Goal: Transaction & Acquisition: Purchase product/service

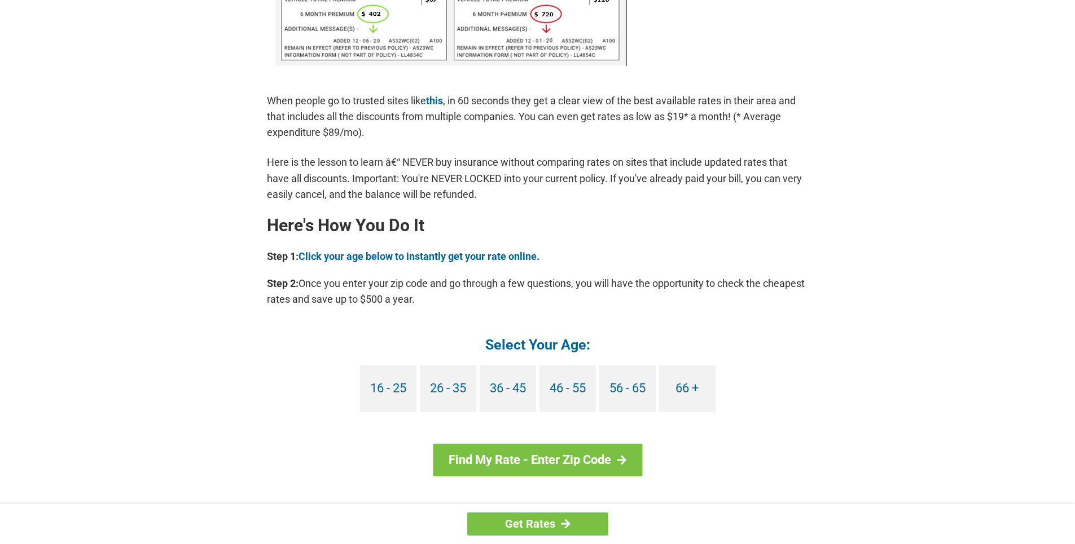
scroll to position [846, 0]
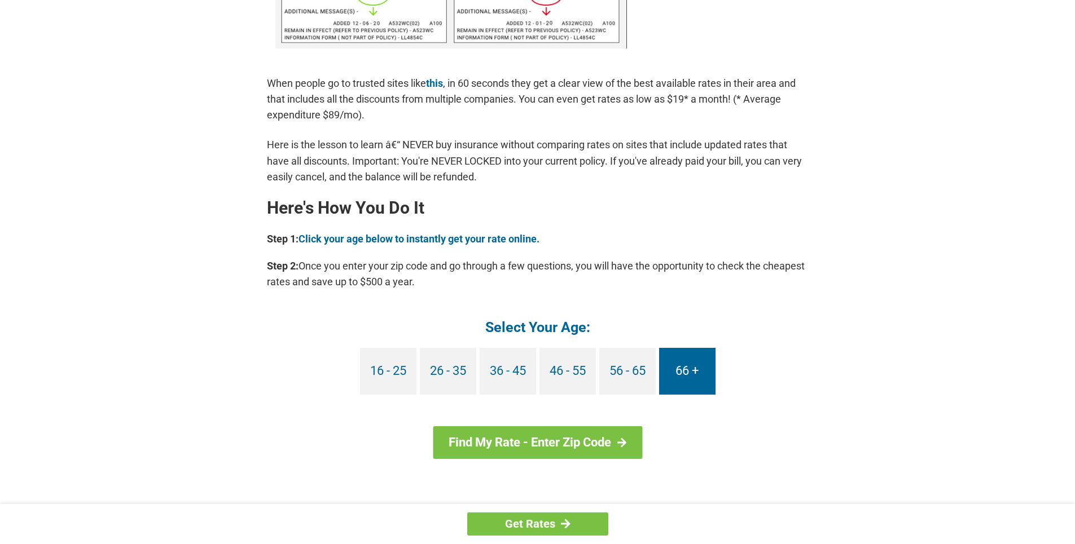
click at [681, 377] on link "66 +" at bounding box center [687, 371] width 56 height 47
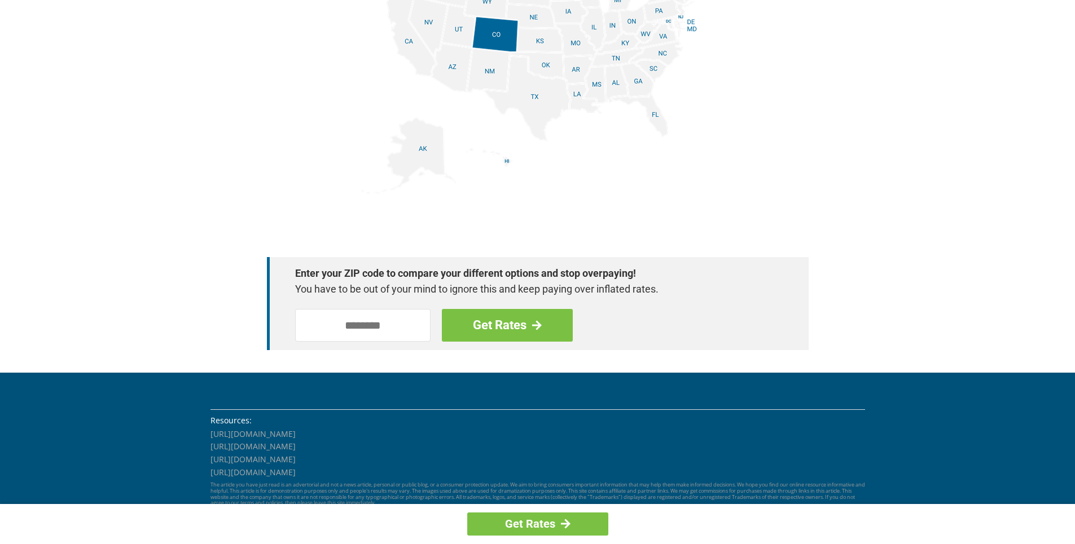
scroll to position [1518, 0]
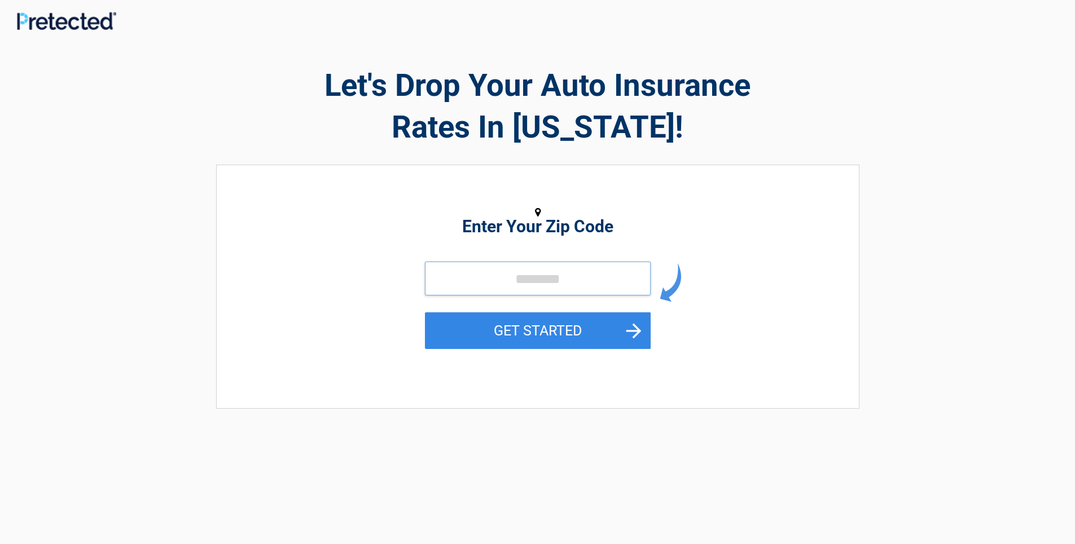
click at [500, 282] on input "tel" at bounding box center [538, 279] width 226 height 34
type input "*****"
click at [548, 326] on button "GET STARTED" at bounding box center [538, 331] width 226 height 37
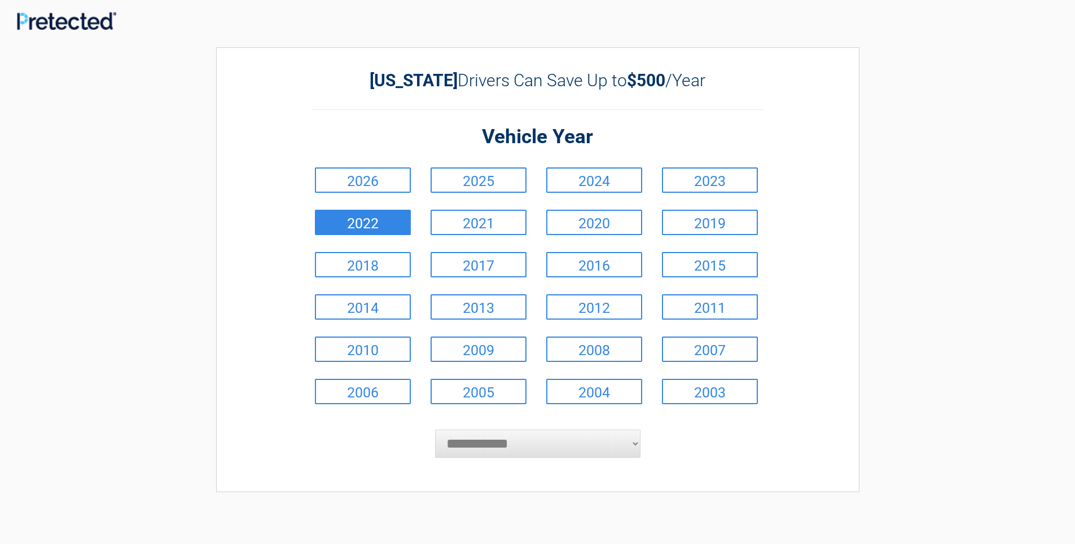
click at [389, 221] on link "2022" at bounding box center [363, 222] width 96 height 25
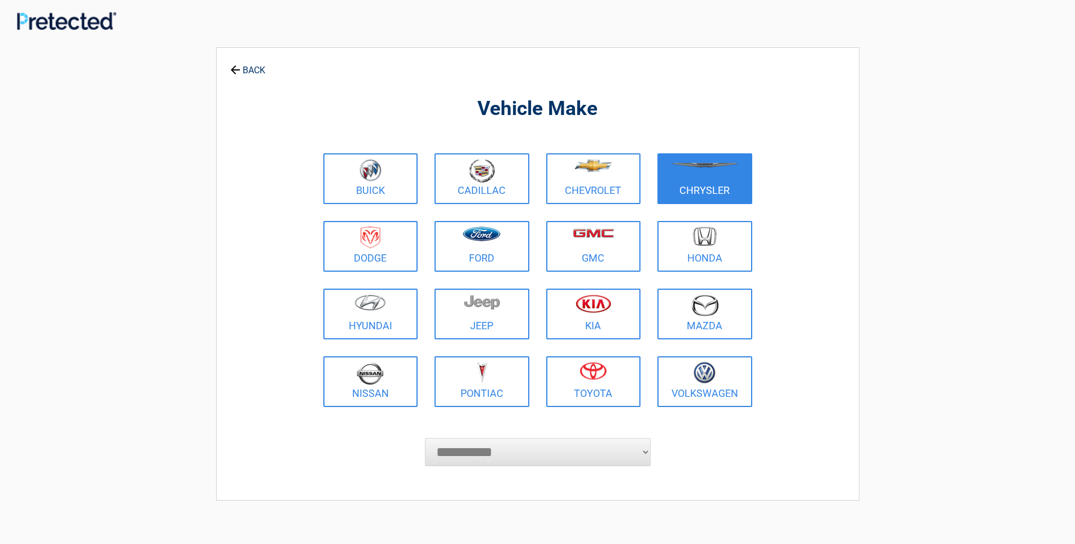
click at [670, 179] on figure at bounding box center [704, 171] width 81 height 25
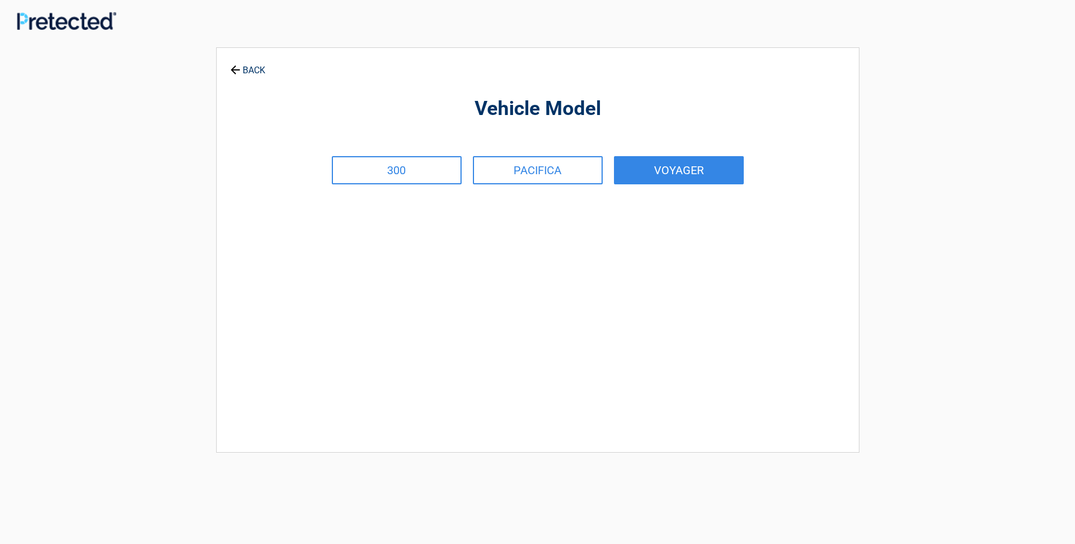
click at [654, 160] on link "VOYAGER" at bounding box center [679, 170] width 130 height 28
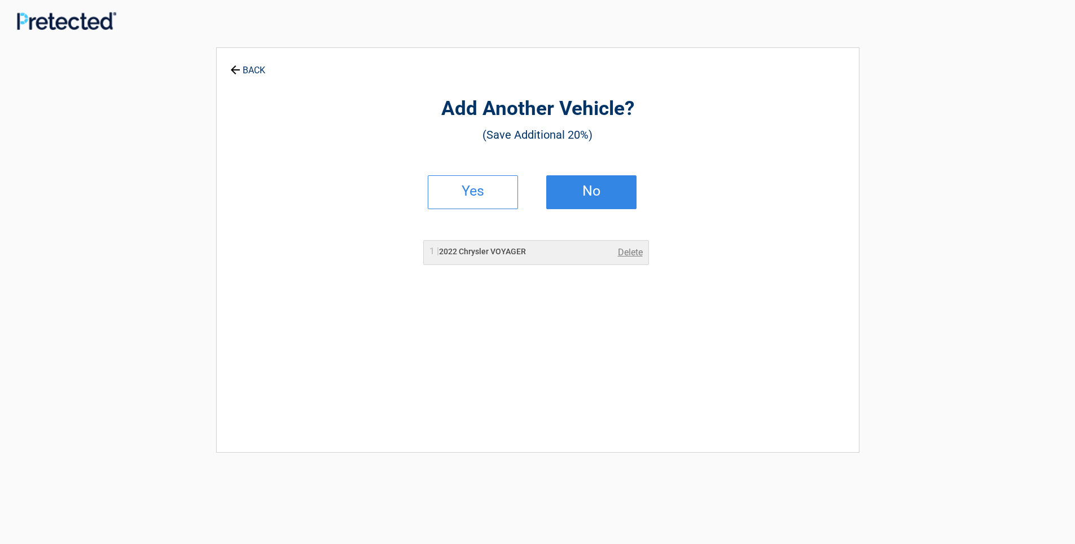
click at [586, 188] on h2 "No" at bounding box center [591, 191] width 67 height 8
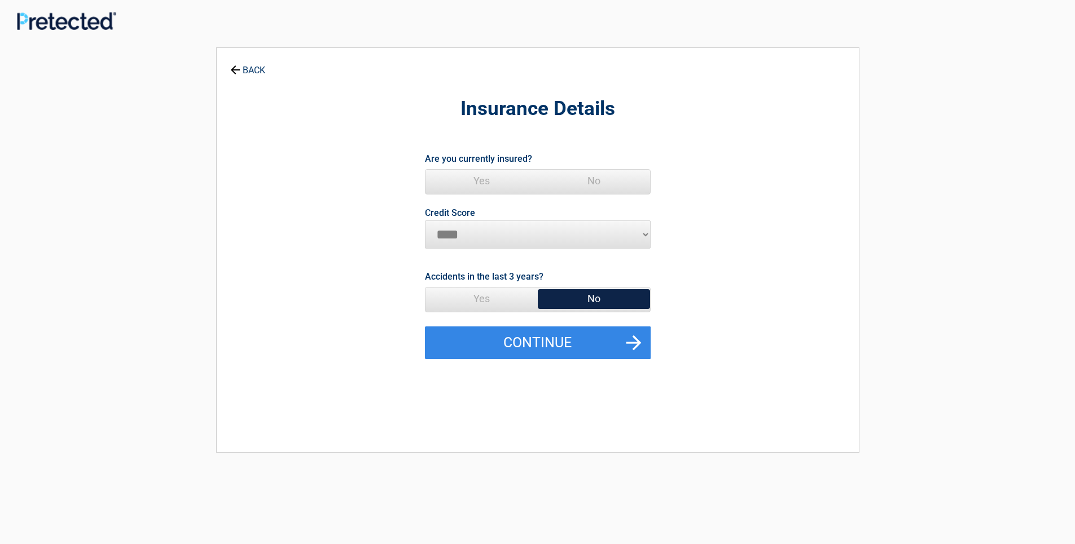
click at [487, 181] on span "Yes" at bounding box center [481, 181] width 112 height 23
